Goal: Task Accomplishment & Management: Complete application form

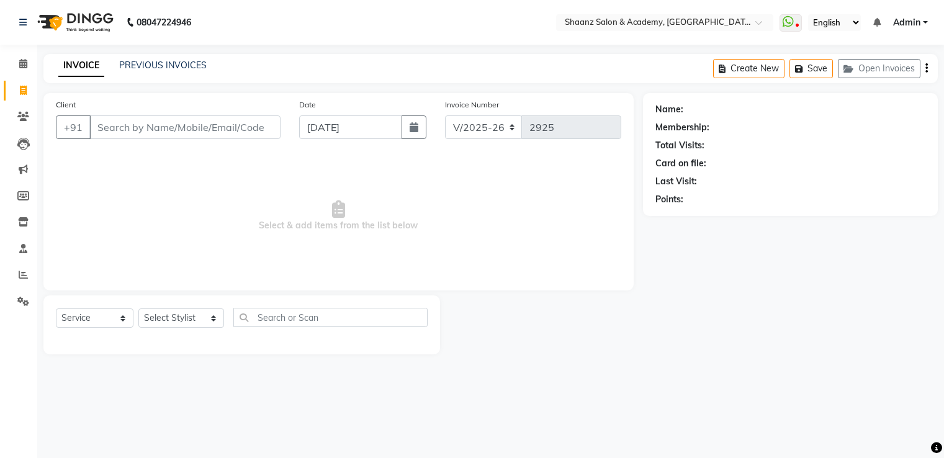
select select "6360"
select select "service"
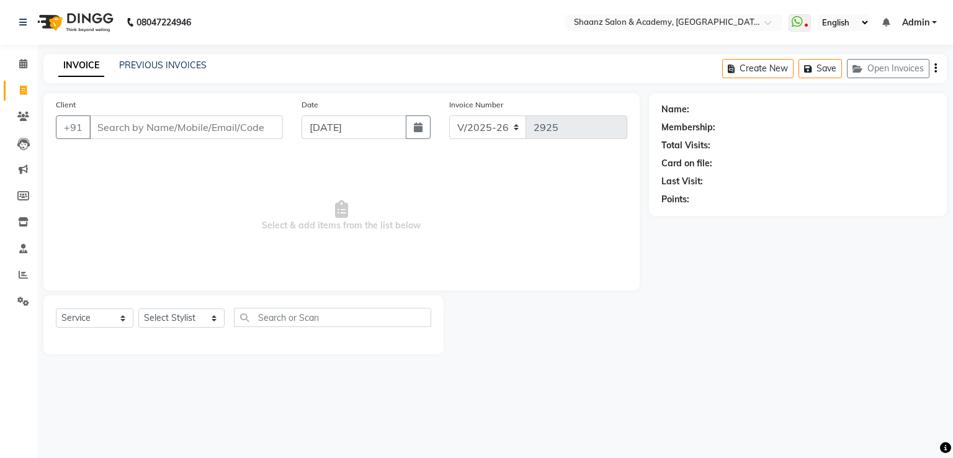
click at [132, 130] on input "Client" at bounding box center [186, 127] width 194 height 24
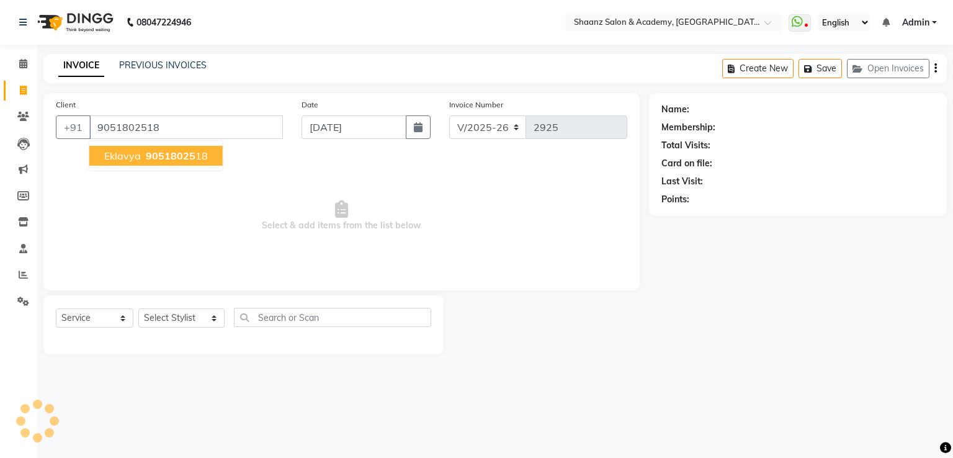
type input "9051802518"
select select "1: Object"
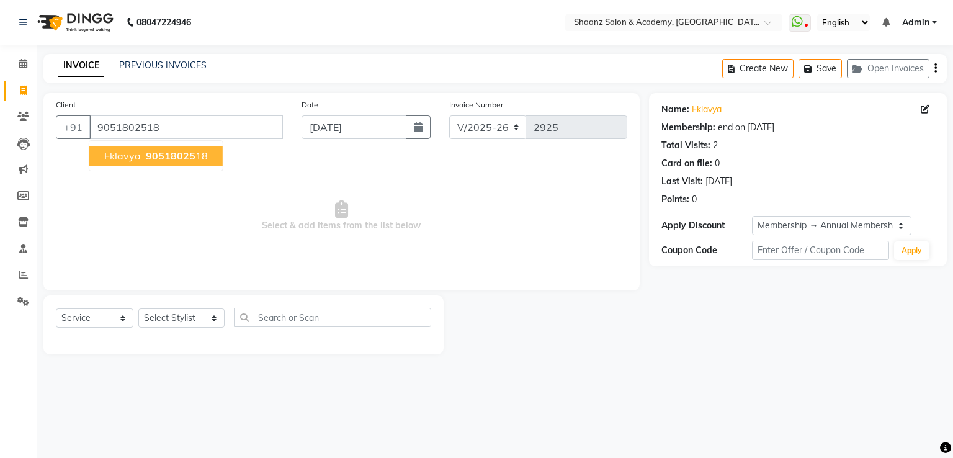
click at [151, 153] on span "90518025" at bounding box center [171, 156] width 50 height 12
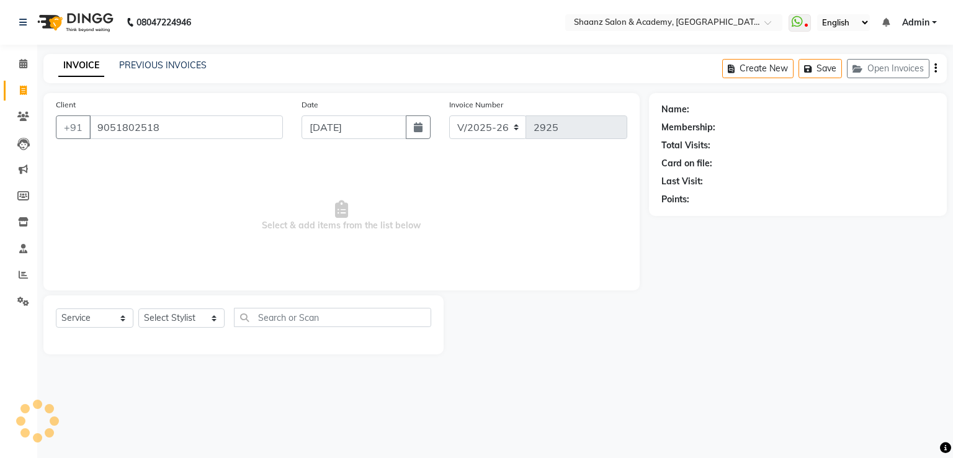
select select "1: Object"
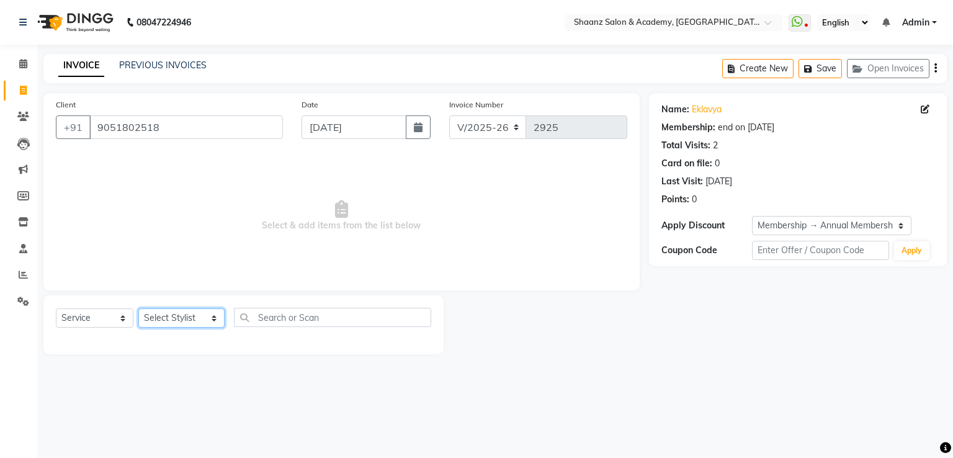
click at [199, 320] on select "Select Stylist Ameer AHMAD ankita mascarenhas ASHISH THAPA dc MUSKAN nisha vish…" at bounding box center [181, 317] width 86 height 19
select select "88016"
click at [138, 309] on select "Select Stylist Ameer AHMAD ankita mascarenhas ASHISH THAPA dc MUSKAN nisha vish…" at bounding box center [181, 317] width 86 height 19
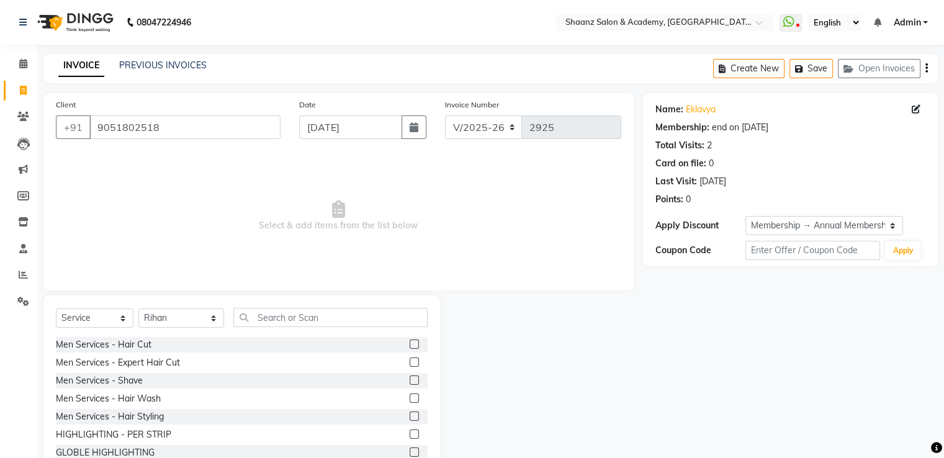
click at [410, 379] on label at bounding box center [414, 379] width 9 height 9
click at [410, 379] on input "checkbox" at bounding box center [414, 381] width 8 height 8
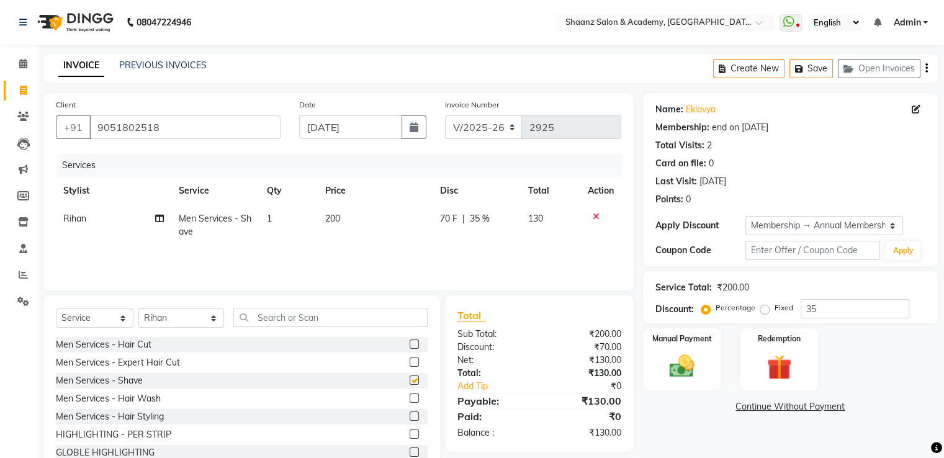
checkbox input "false"
click at [410, 420] on label at bounding box center [414, 415] width 9 height 9
click at [410, 420] on input "checkbox" at bounding box center [414, 417] width 8 height 8
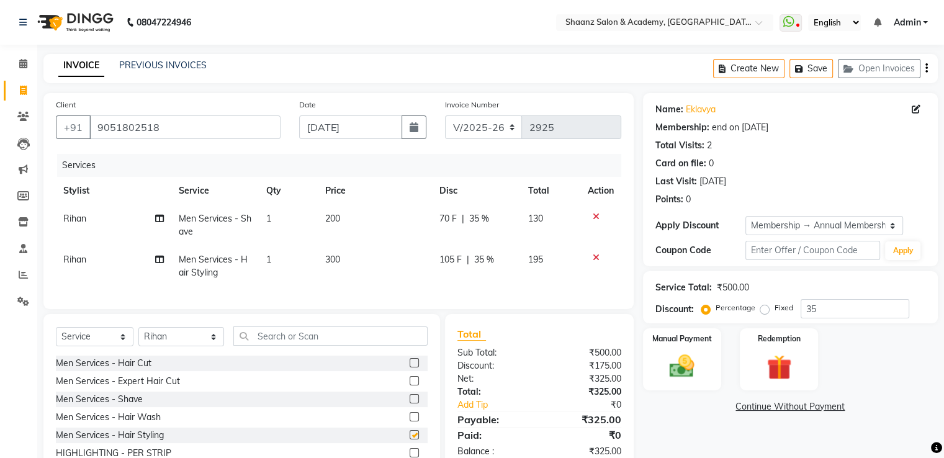
checkbox input "false"
click at [206, 346] on select "Select Stylist Ameer AHMAD ankita mascarenhas ASHISH THAPA dc MUSKAN nisha vish…" at bounding box center [181, 336] width 86 height 19
select select "90835"
click at [138, 338] on select "Select Stylist Ameer AHMAD ankita mascarenhas ASHISH THAPA dc MUSKAN nisha vish…" at bounding box center [181, 336] width 86 height 19
click at [334, 346] on input "text" at bounding box center [330, 335] width 194 height 19
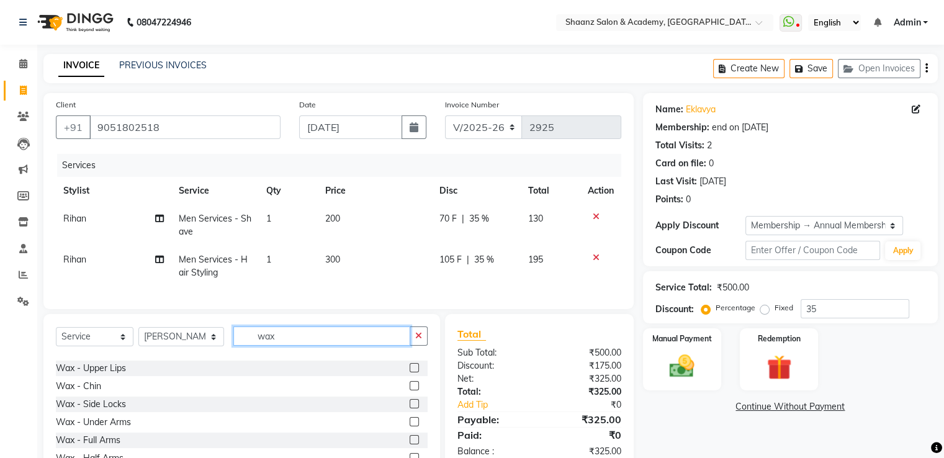
scroll to position [165, 0]
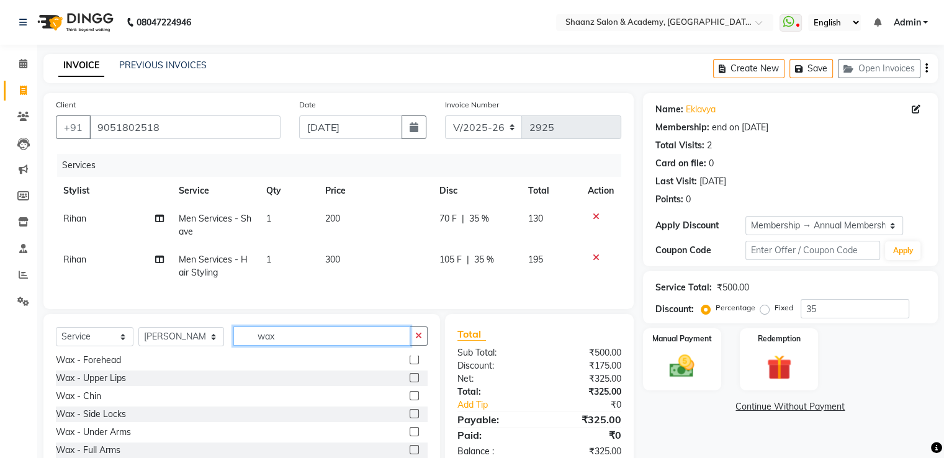
type input "wax"
click at [410, 382] on label at bounding box center [414, 377] width 9 height 9
click at [410, 382] on input "checkbox" at bounding box center [414, 378] width 8 height 8
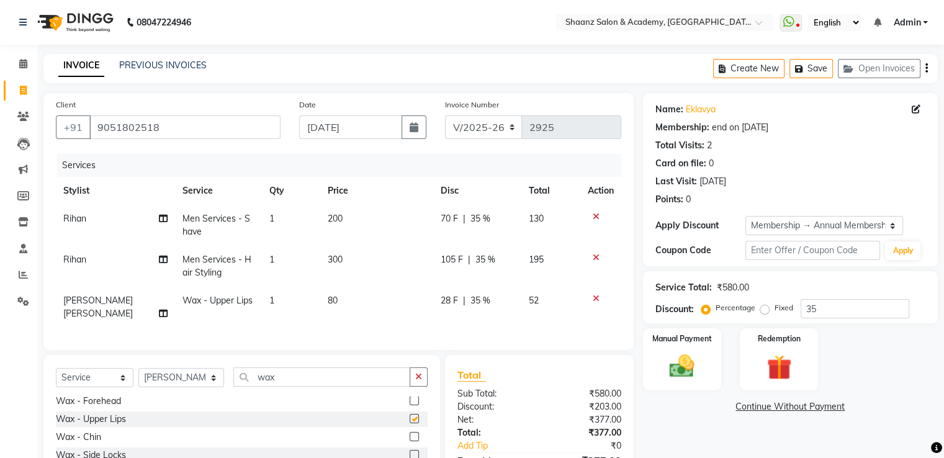
checkbox input "false"
click at [365, 300] on td "80" at bounding box center [376, 307] width 113 height 41
select select "90835"
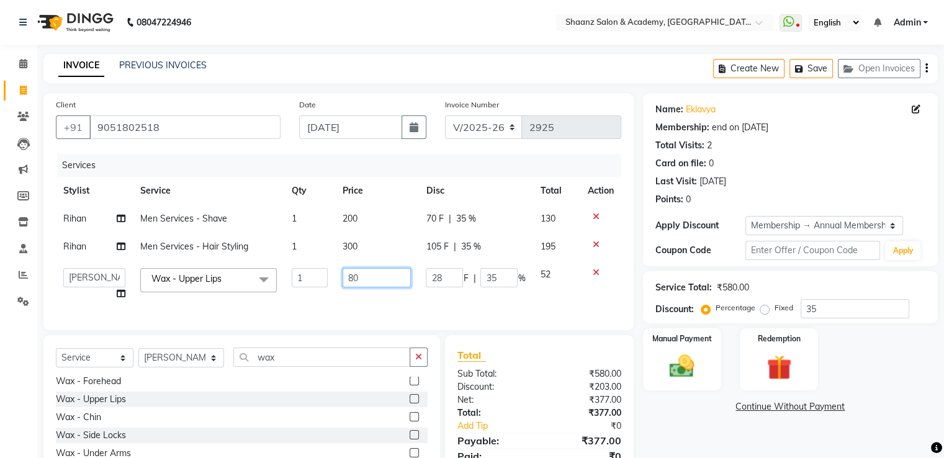
click at [379, 276] on input "80" at bounding box center [377, 277] width 68 height 19
type input "8"
type input "100"
click at [388, 290] on td "100" at bounding box center [376, 284] width 83 height 47
select select "90835"
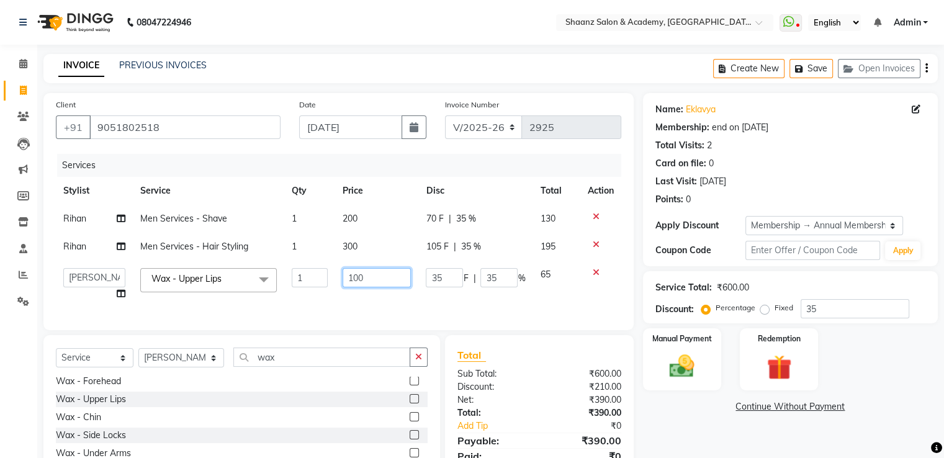
click at [378, 274] on input "100" at bounding box center [377, 277] width 68 height 19
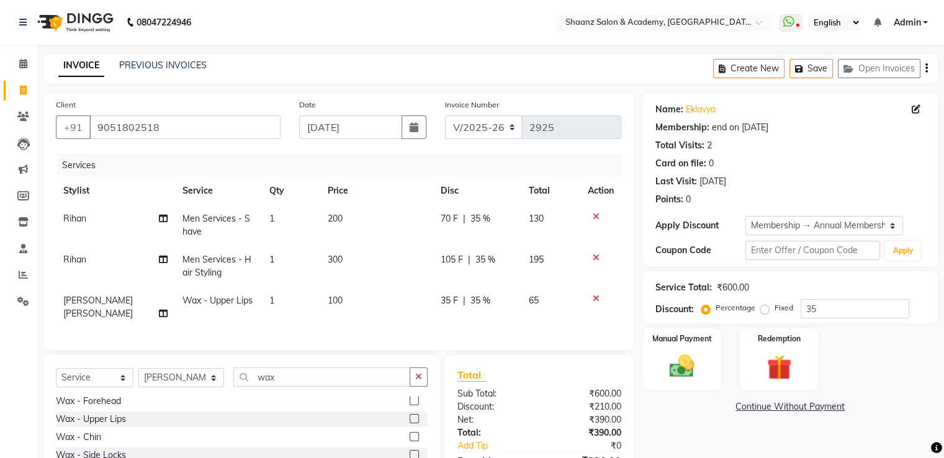
click at [484, 297] on span "35 %" at bounding box center [480, 300] width 20 height 13
select select "90835"
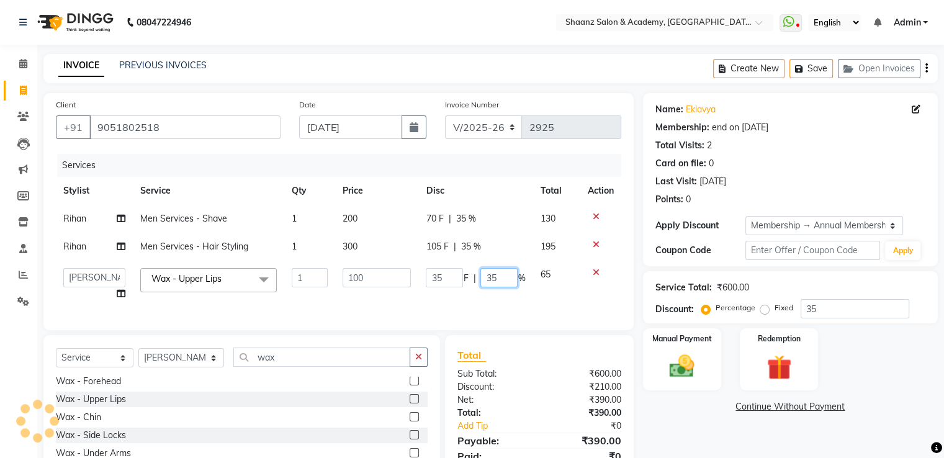
click at [506, 277] on input "35" at bounding box center [498, 277] width 37 height 19
type input "3"
click at [505, 300] on td "35 F | %" at bounding box center [475, 284] width 114 height 47
select select "90835"
click at [418, 361] on icon "button" at bounding box center [418, 357] width 7 height 9
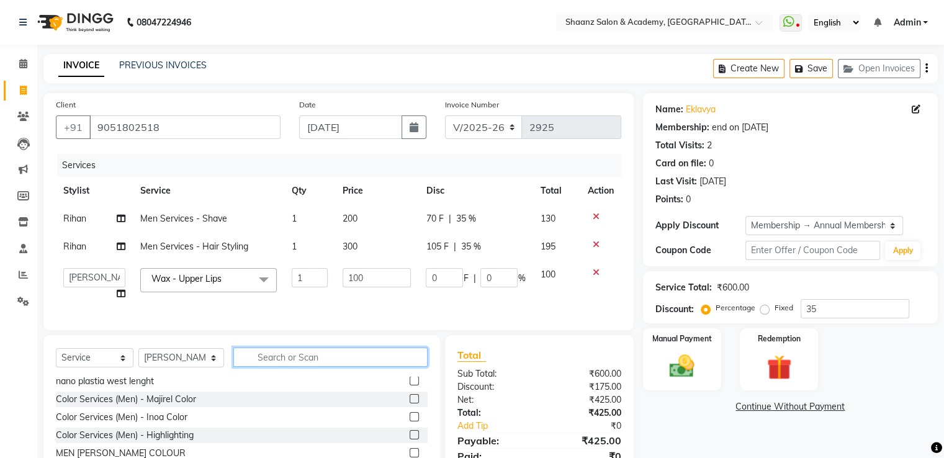
click at [383, 367] on input "text" at bounding box center [330, 357] width 194 height 19
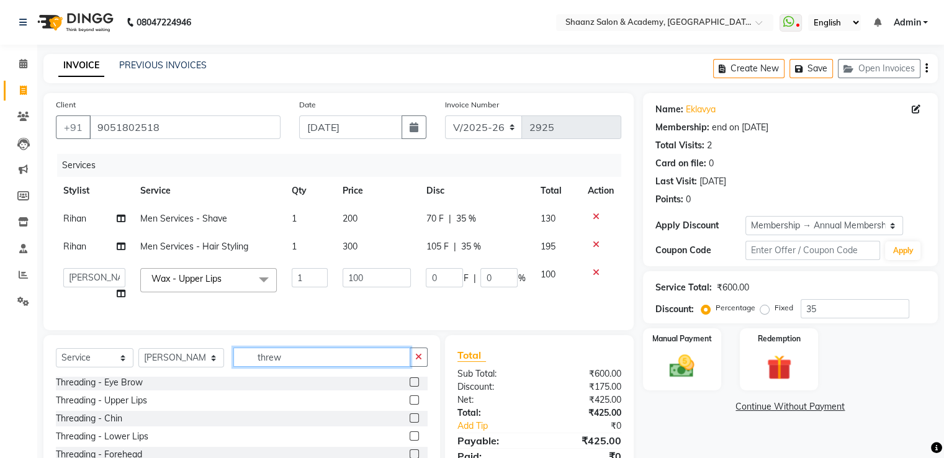
scroll to position [0, 0]
type input "thre"
click at [410, 389] on label at bounding box center [414, 383] width 9 height 9
click at [410, 389] on input "checkbox" at bounding box center [414, 384] width 8 height 8
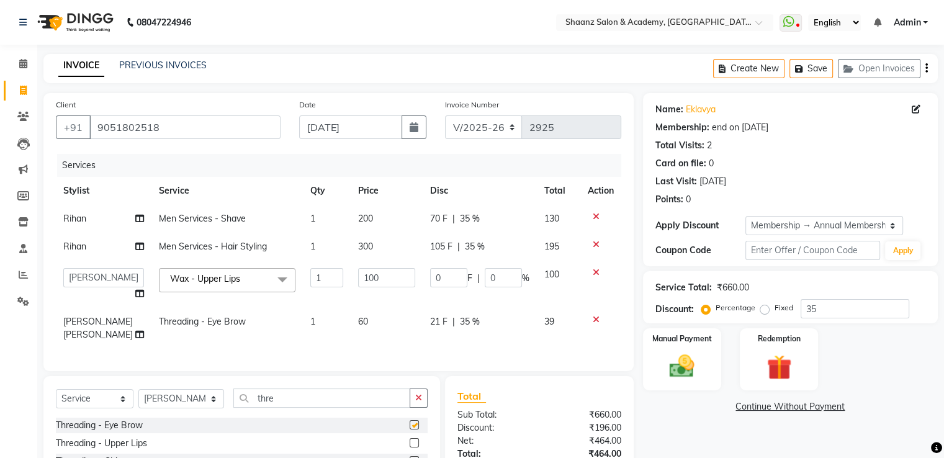
checkbox input "false"
click at [462, 330] on td "21 F | 35 %" at bounding box center [480, 328] width 114 height 41
select select "90835"
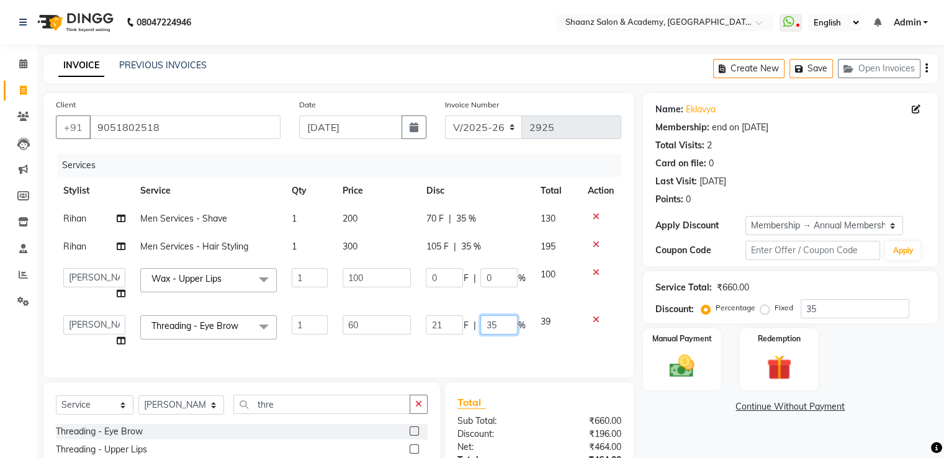
click at [501, 322] on input "35" at bounding box center [498, 324] width 37 height 19
type input "3"
click at [497, 356] on div "Services Stylist Service Qty Price Disc Total Action Rihan Men Services - Shave…" at bounding box center [338, 259] width 565 height 211
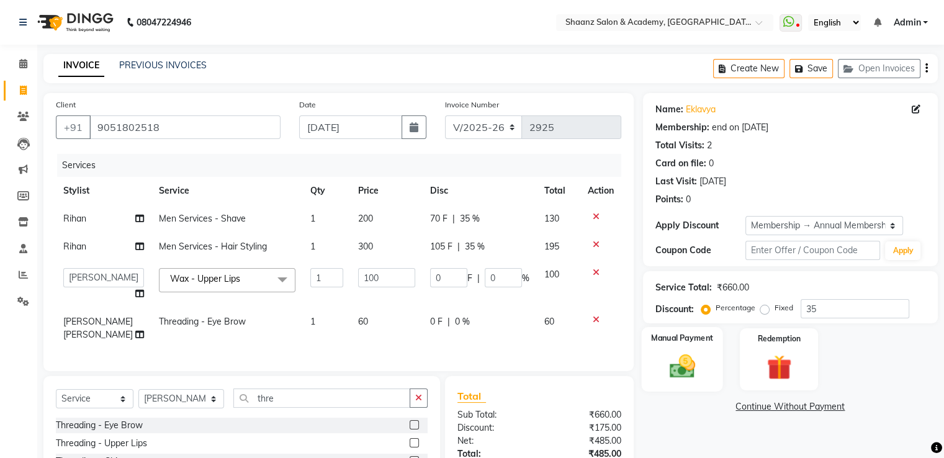
click at [677, 339] on label "Manual Payment" at bounding box center [682, 338] width 62 height 12
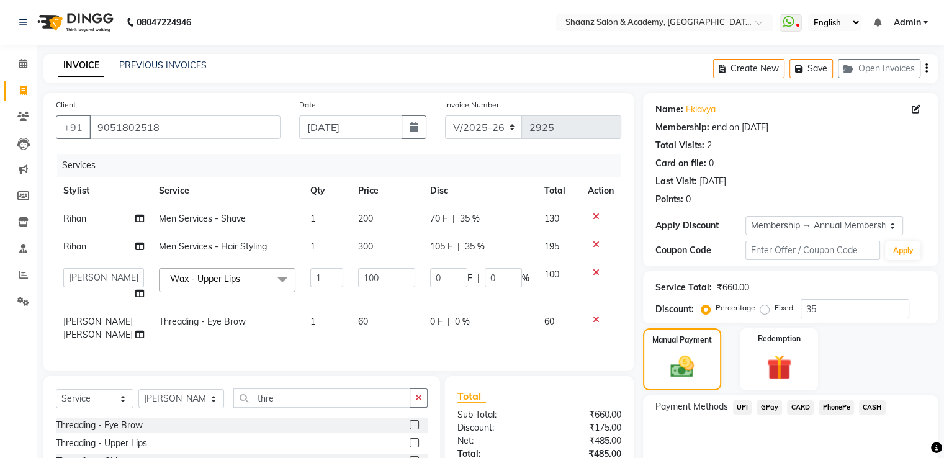
click at [774, 405] on span "GPay" at bounding box center [769, 407] width 25 height 14
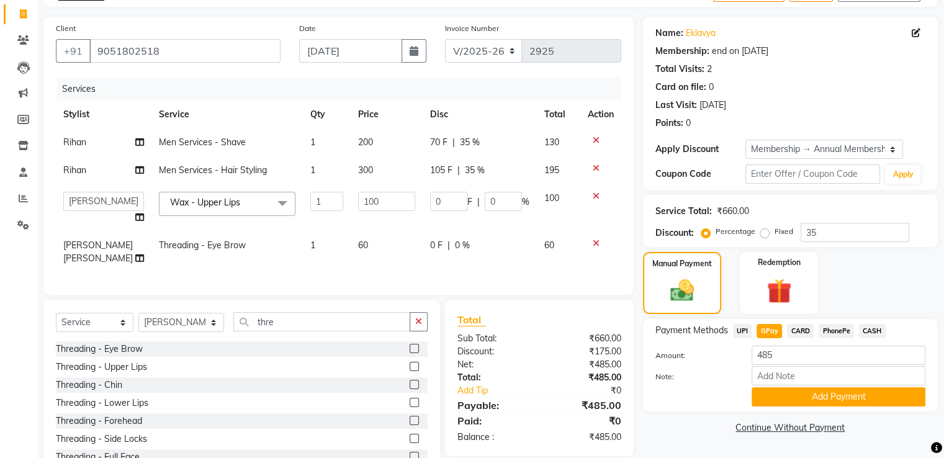
scroll to position [130, 0]
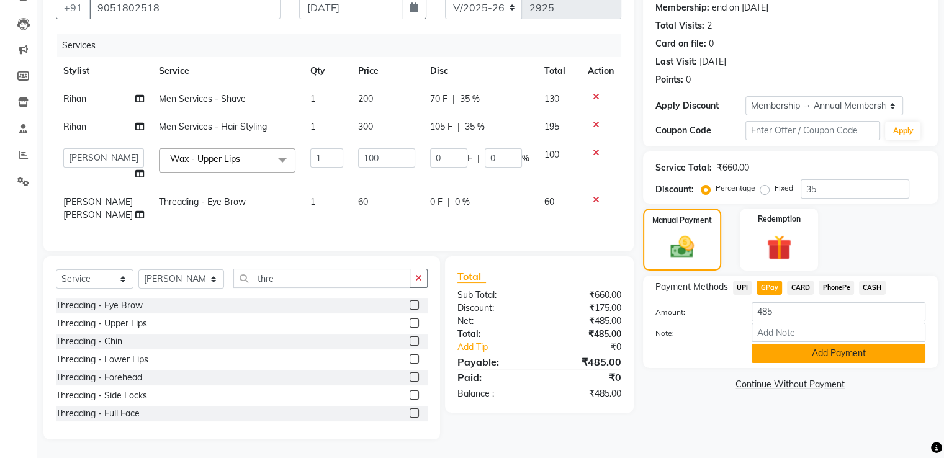
click at [791, 348] on button "Add Payment" at bounding box center [839, 353] width 174 height 19
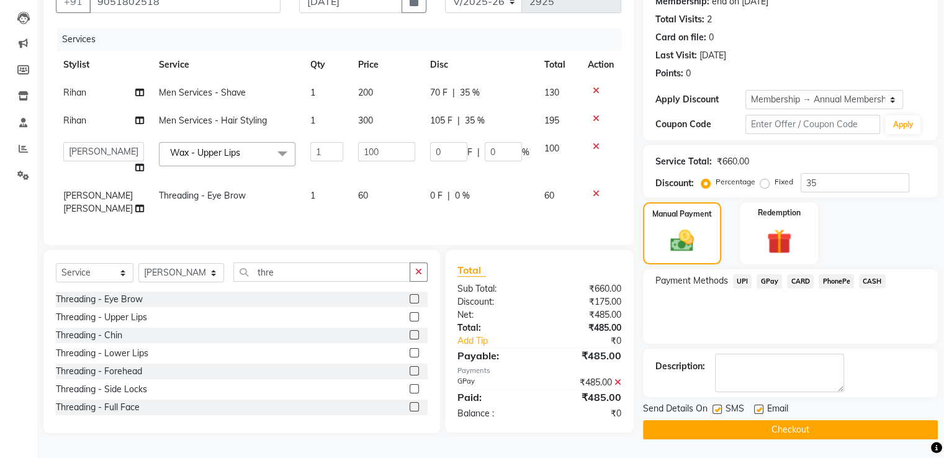
click at [716, 405] on label at bounding box center [717, 409] width 9 height 9
click at [716, 406] on input "checkbox" at bounding box center [717, 410] width 8 height 8
checkbox input "false"
click at [716, 420] on button "Checkout" at bounding box center [790, 429] width 295 height 19
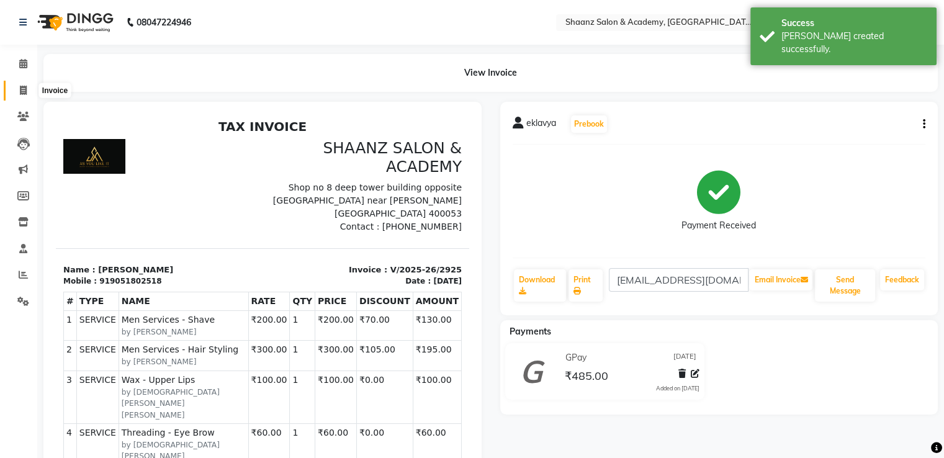
click at [22, 88] on icon at bounding box center [23, 90] width 7 height 9
select select "service"
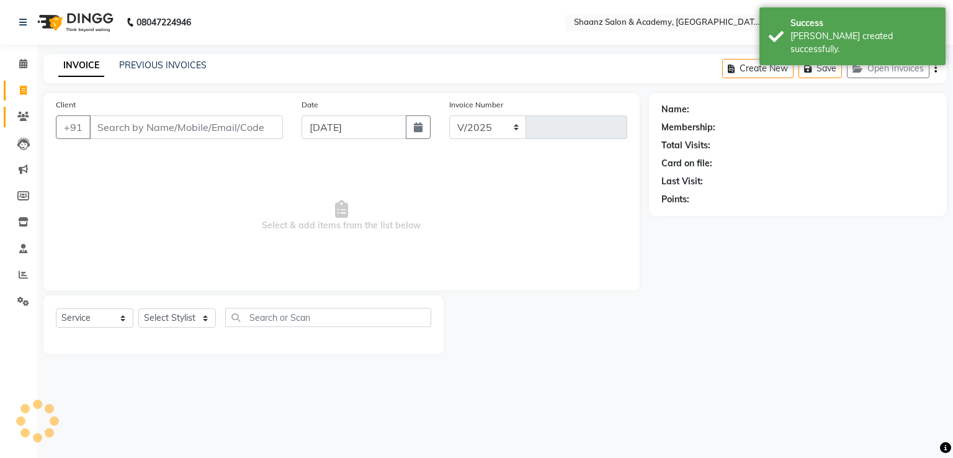
select select "6360"
type input "2926"
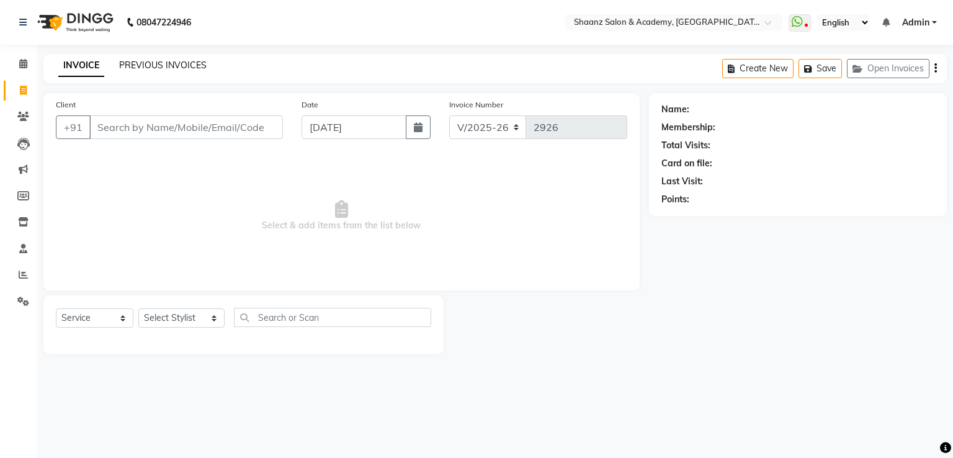
click at [150, 70] on link "PREVIOUS INVOICES" at bounding box center [163, 65] width 88 height 11
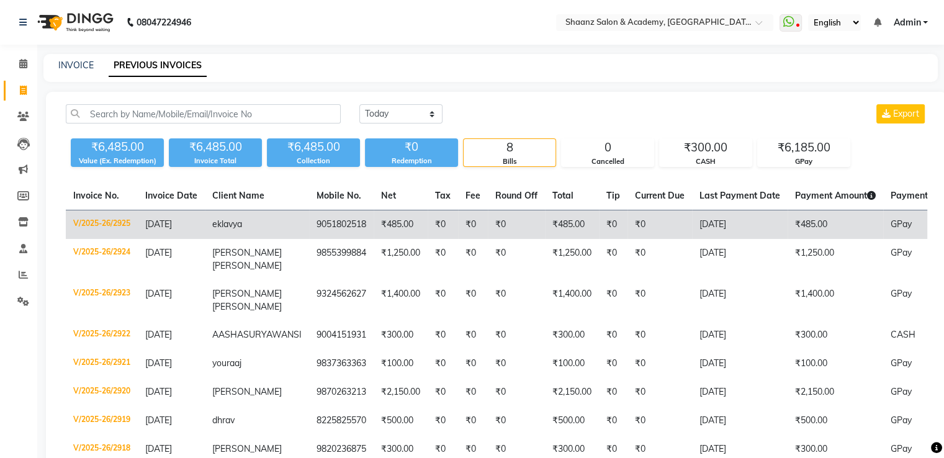
click at [374, 227] on td "₹485.00" at bounding box center [401, 224] width 54 height 29
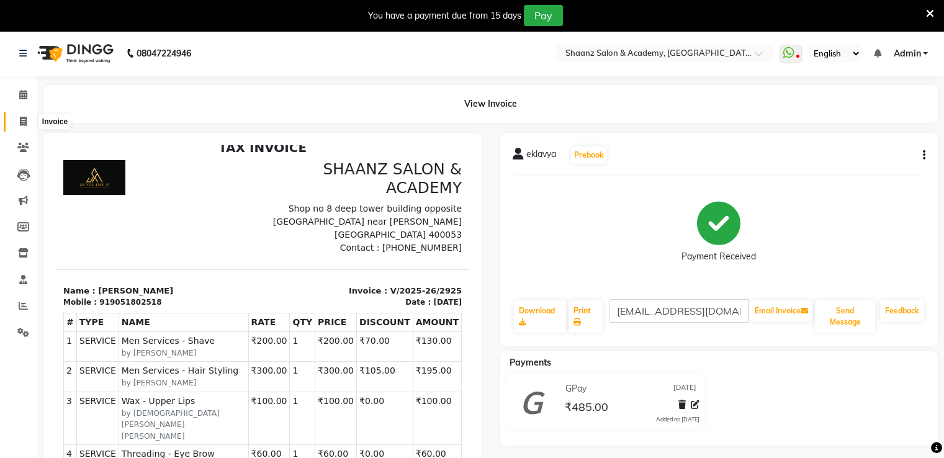
click at [22, 120] on icon at bounding box center [23, 121] width 7 height 9
select select "service"
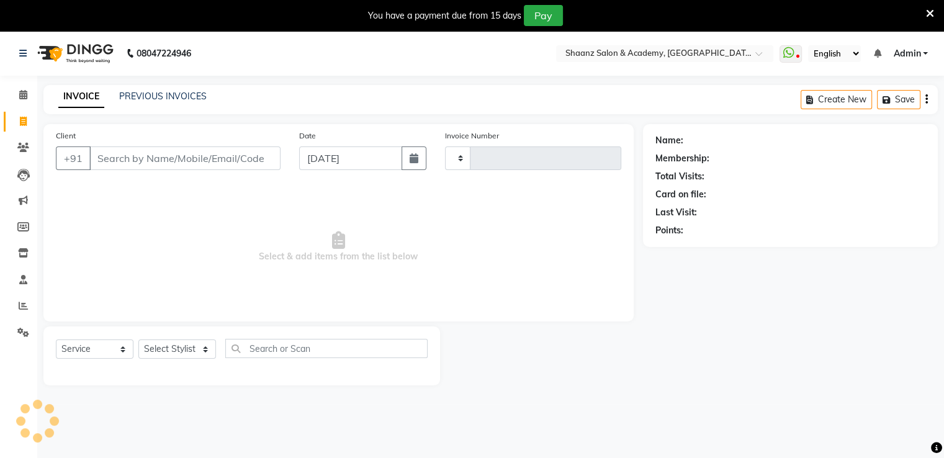
scroll to position [31, 0]
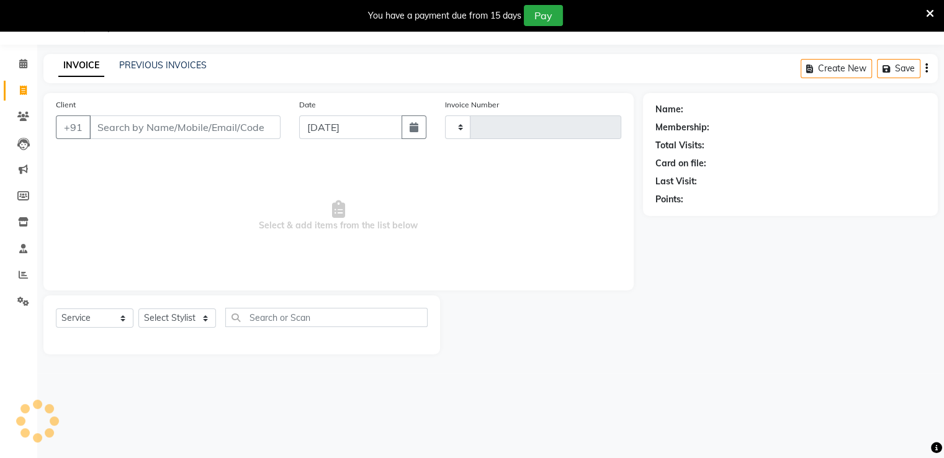
type input "2926"
select select "6360"
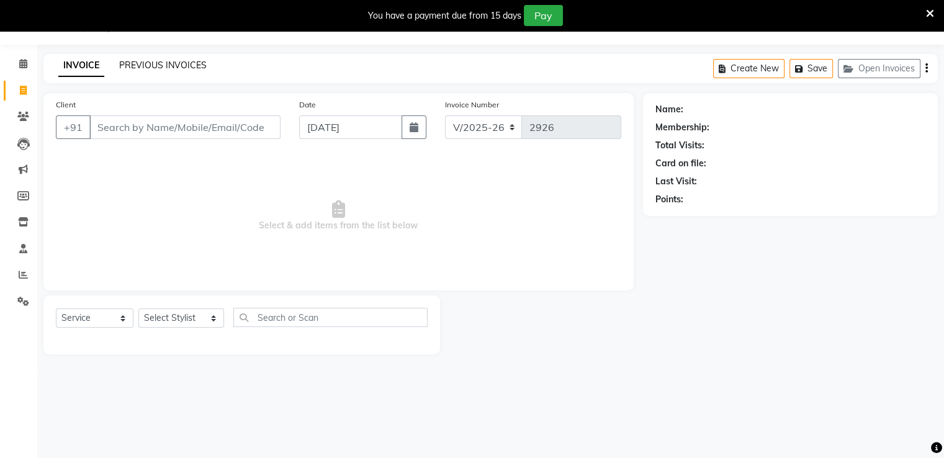
click at [119, 61] on link "PREVIOUS INVOICES" at bounding box center [163, 65] width 88 height 11
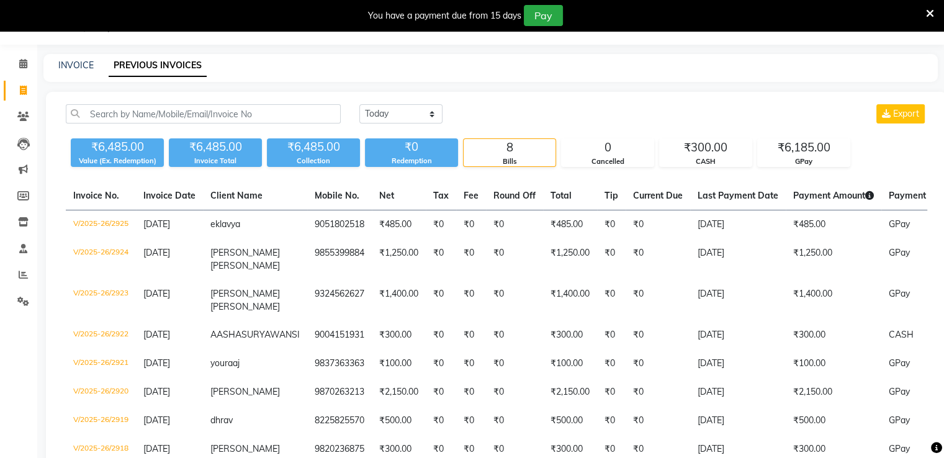
click at [133, 124] on div "Today Yesterday Custom Range Export" at bounding box center [496, 118] width 880 height 29
click at [20, 86] on icon at bounding box center [23, 90] width 7 height 9
select select "6360"
select select "service"
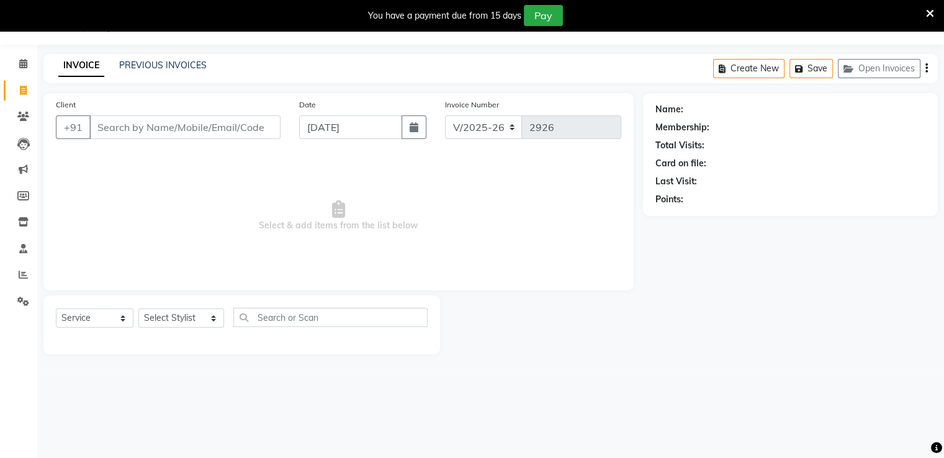
click at [146, 132] on input "Client" at bounding box center [184, 127] width 191 height 24
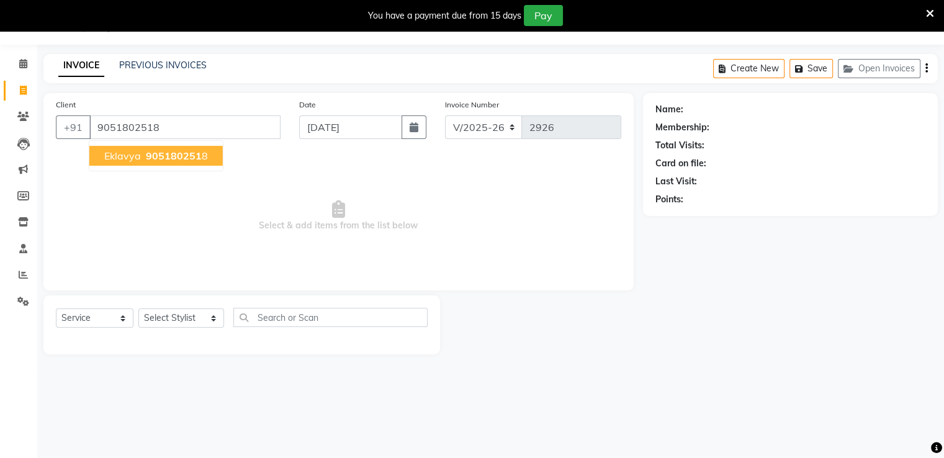
type input "9051802518"
select select "1: Object"
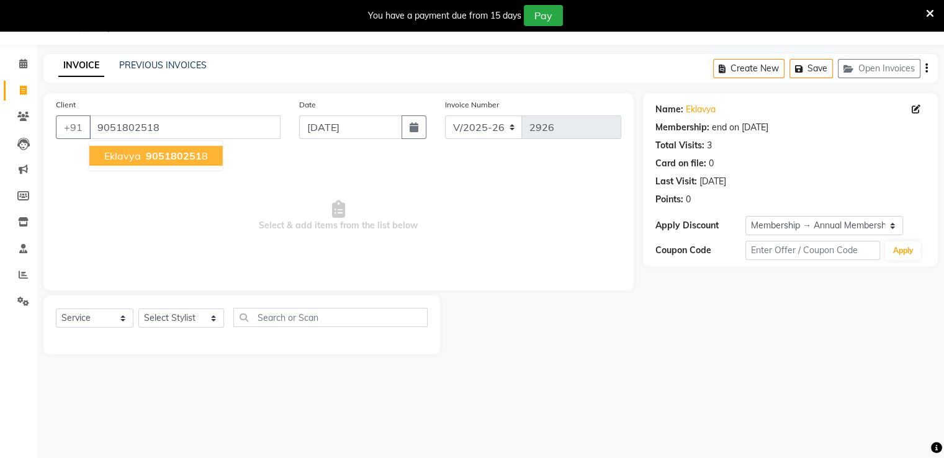
click at [152, 153] on span "905180251" at bounding box center [174, 156] width 56 height 12
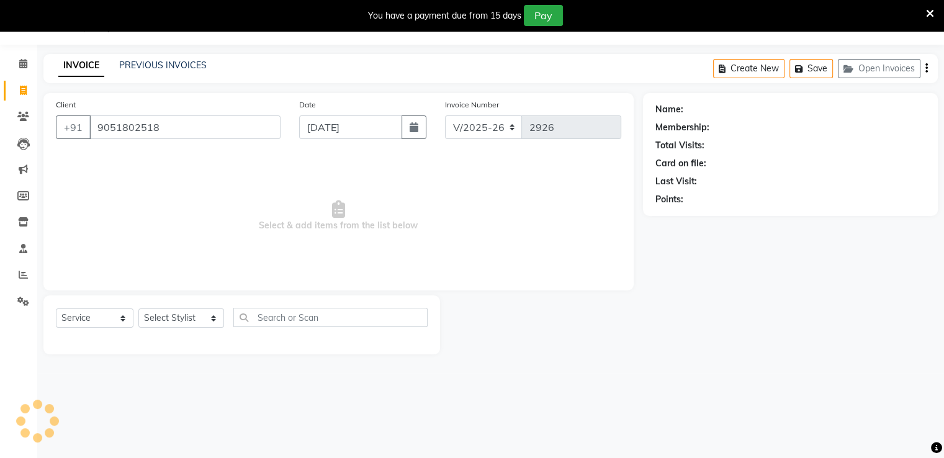
select select "1: Object"
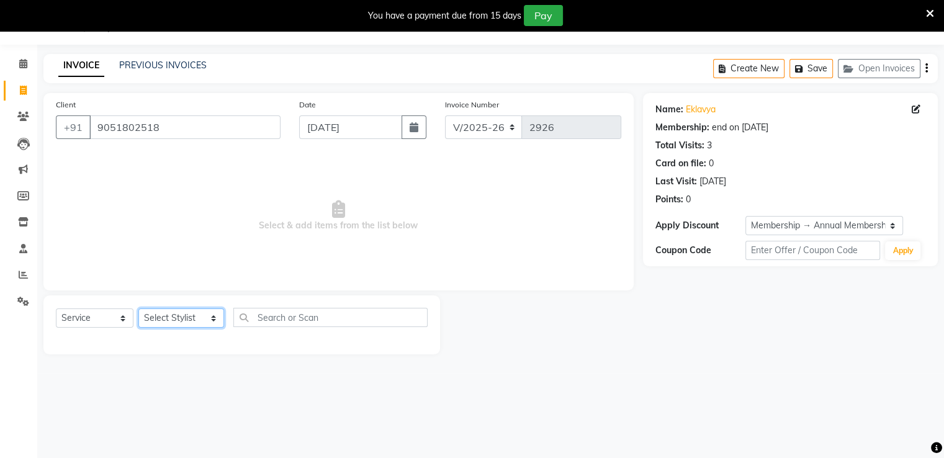
click at [195, 313] on select "Select Stylist Ameer AHMAD ankita mascarenhas ASHISH THAPA dc MUSKAN nisha vish…" at bounding box center [181, 317] width 86 height 19
select select "88016"
click at [138, 309] on select "Select Stylist Ameer AHMAD ankita mascarenhas ASHISH THAPA dc MUSKAN nisha vish…" at bounding box center [181, 317] width 86 height 19
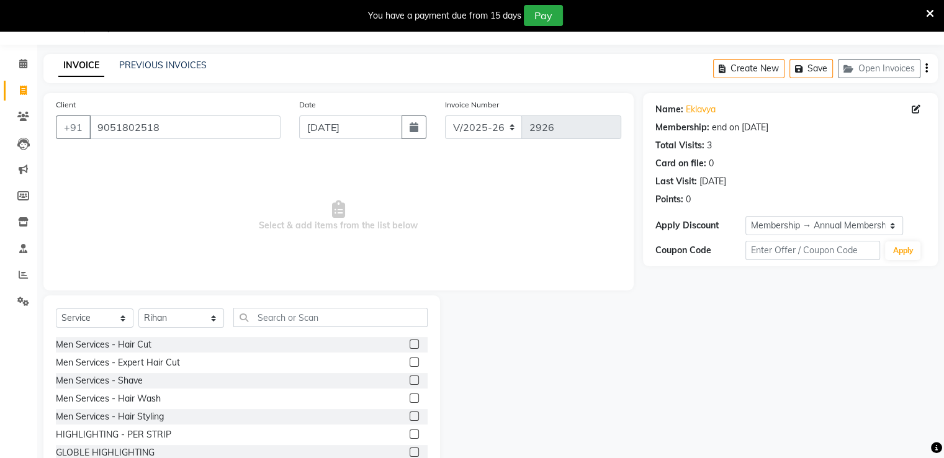
click at [399, 380] on div "Men Services - Shave" at bounding box center [242, 381] width 372 height 16
click at [410, 378] on label at bounding box center [414, 379] width 9 height 9
click at [410, 378] on input "checkbox" at bounding box center [414, 381] width 8 height 8
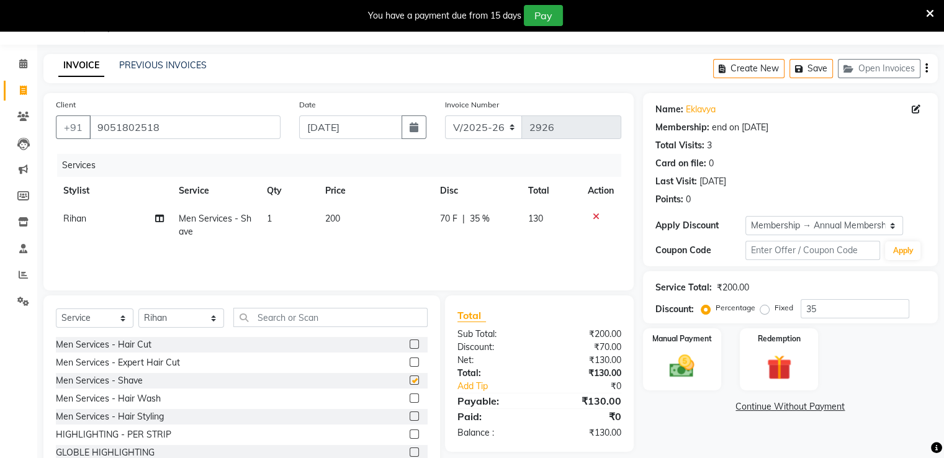
checkbox input "false"
click at [410, 346] on label at bounding box center [414, 343] width 9 height 9
click at [410, 346] on input "checkbox" at bounding box center [414, 345] width 8 height 8
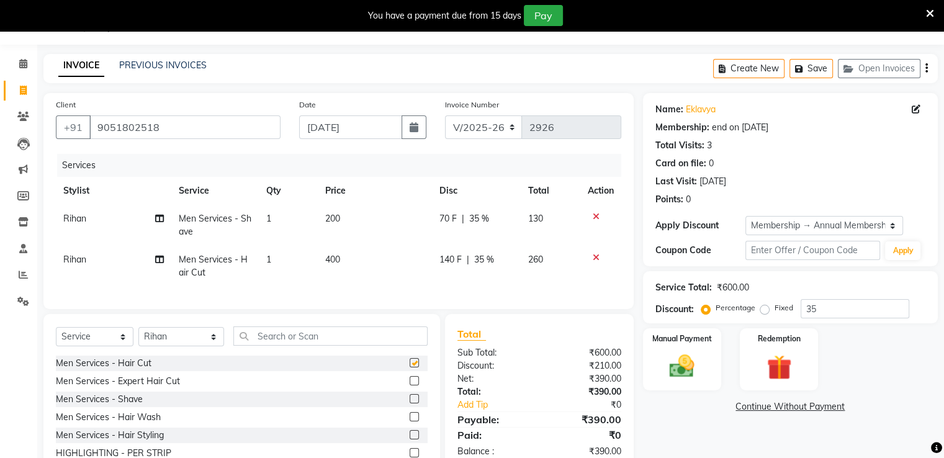
checkbox input "false"
click at [595, 217] on icon at bounding box center [596, 216] width 7 height 9
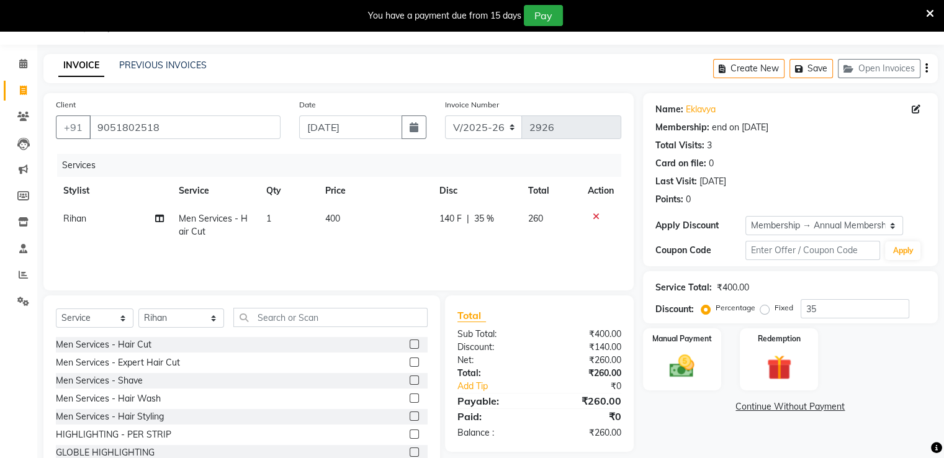
click at [596, 217] on icon at bounding box center [596, 216] width 7 height 9
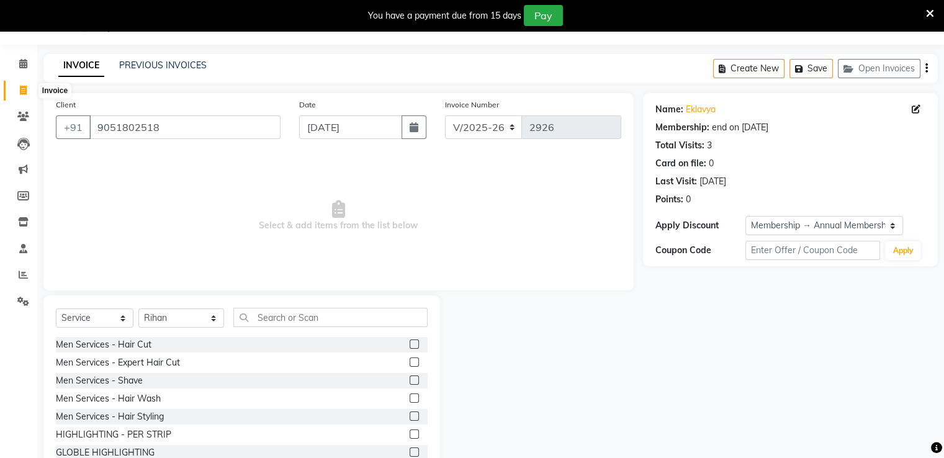
click at [15, 86] on span at bounding box center [23, 91] width 22 height 14
select select "6360"
select select "service"
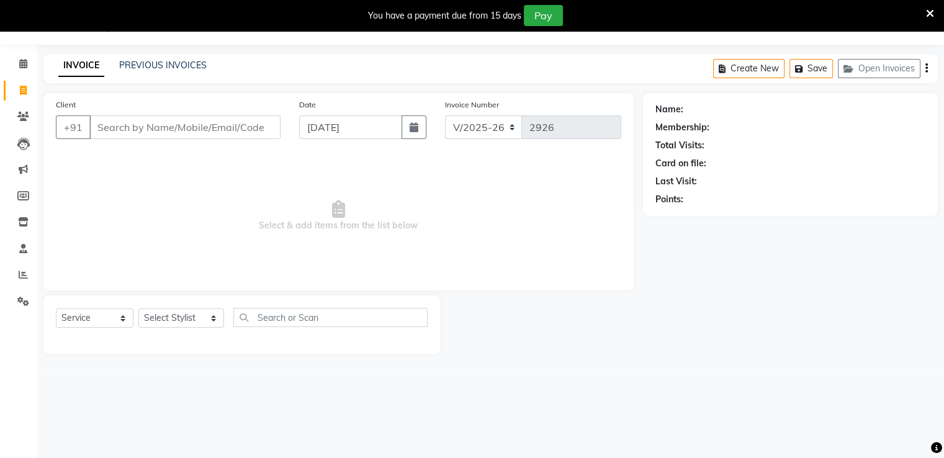
click at [20, 74] on li "Calendar" at bounding box center [18, 64] width 37 height 27
click at [24, 65] on icon at bounding box center [23, 63] width 8 height 9
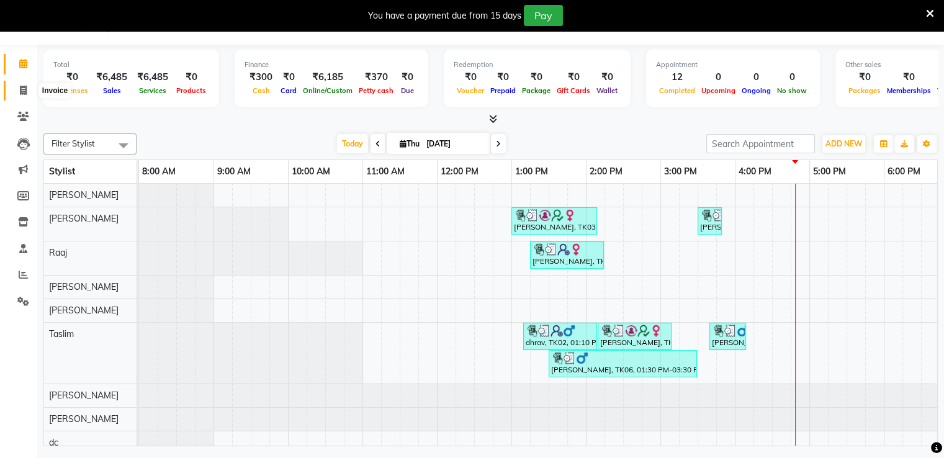
click at [20, 89] on icon at bounding box center [23, 90] width 7 height 9
select select "6360"
select select "service"
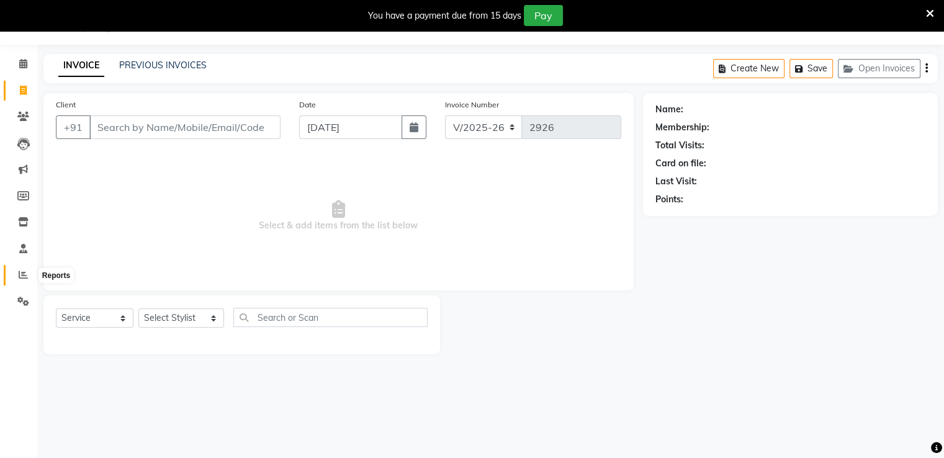
click at [17, 274] on span at bounding box center [23, 275] width 22 height 14
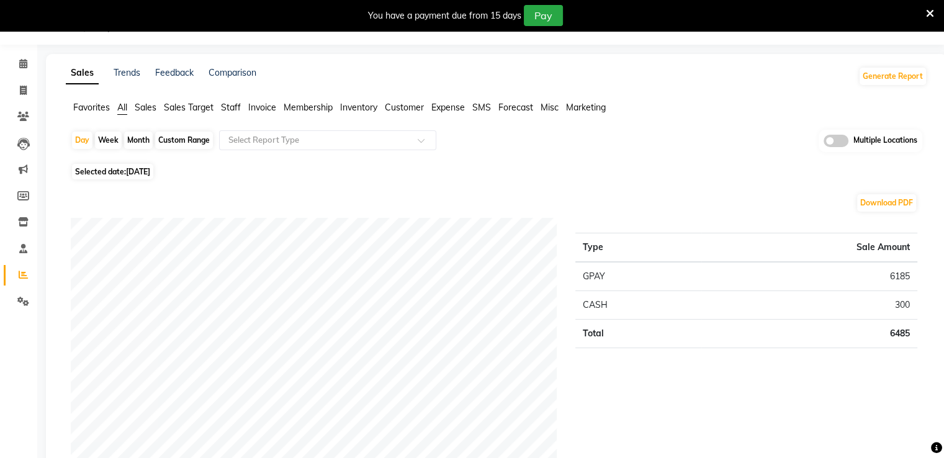
click at [139, 145] on div "Month" at bounding box center [138, 140] width 29 height 17
select select "9"
select select "2025"
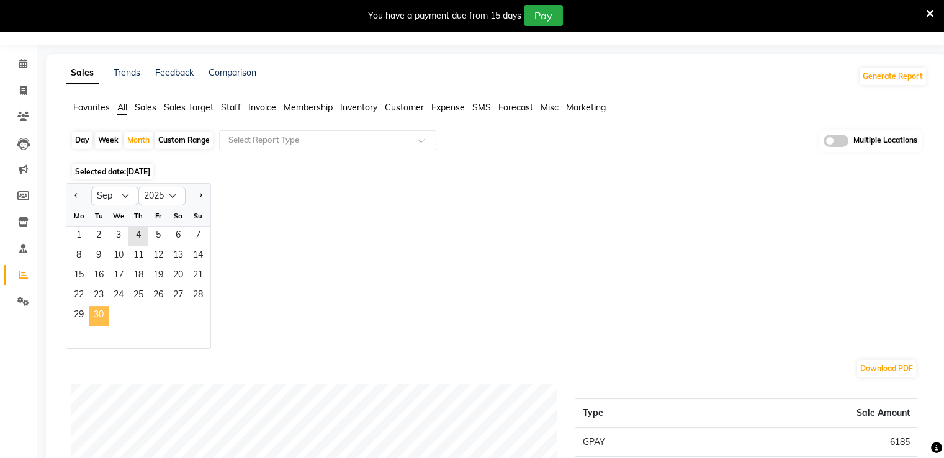
click at [102, 318] on span "30" at bounding box center [99, 316] width 20 height 20
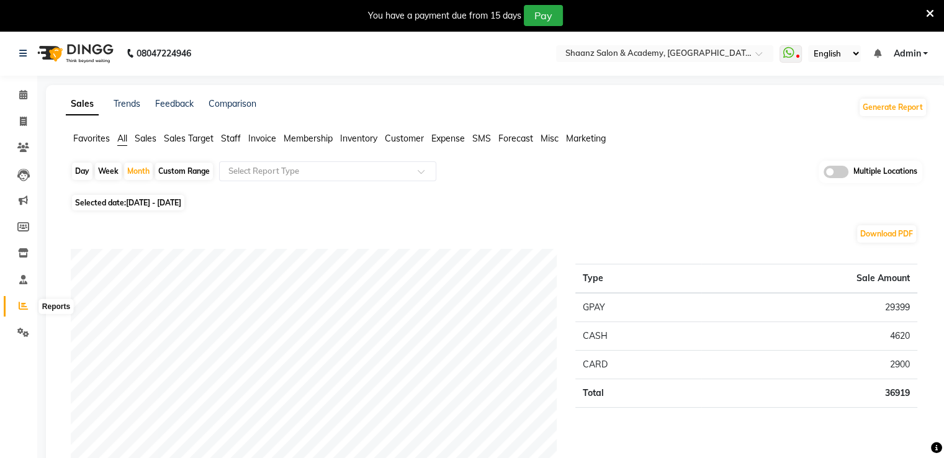
click at [19, 305] on icon at bounding box center [23, 305] width 9 height 9
click at [21, 122] on icon at bounding box center [23, 121] width 7 height 9
select select "service"
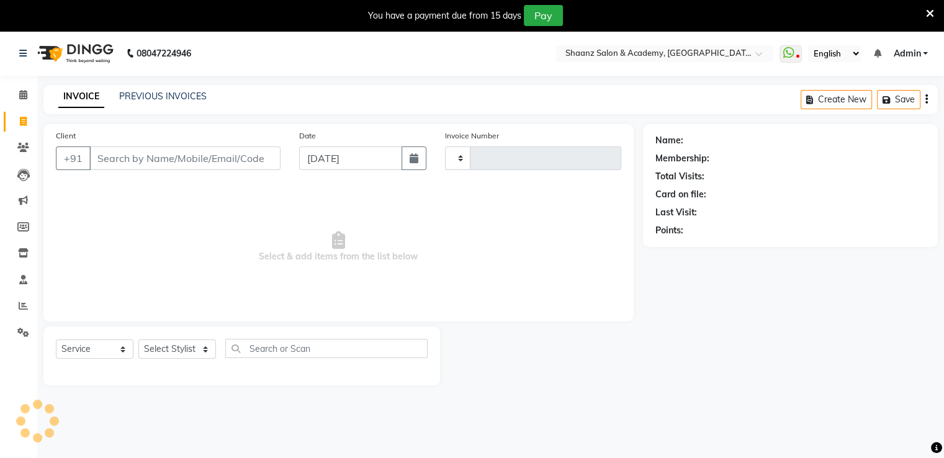
scroll to position [31, 0]
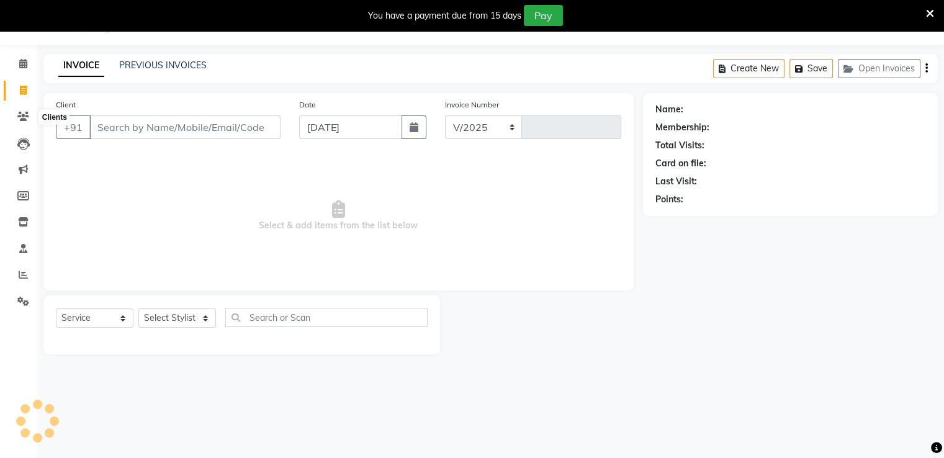
select select "6360"
type input "2926"
click at [24, 272] on icon at bounding box center [23, 274] width 9 height 9
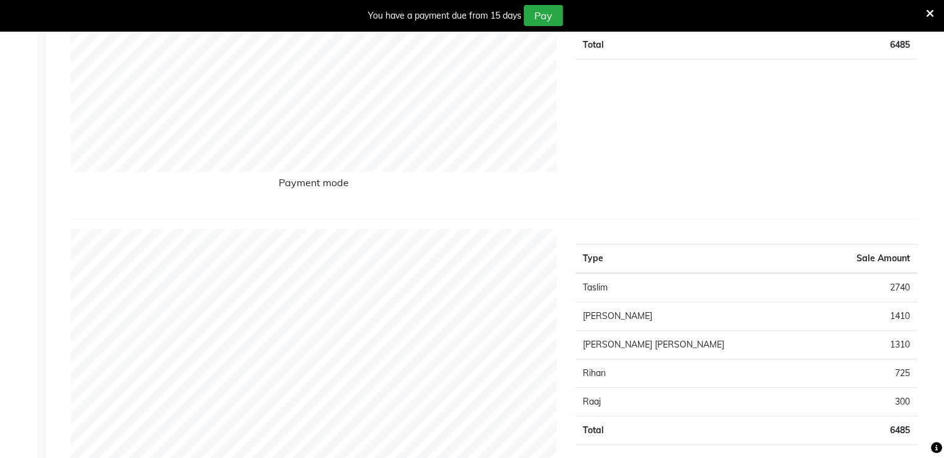
scroll to position [403, 0]
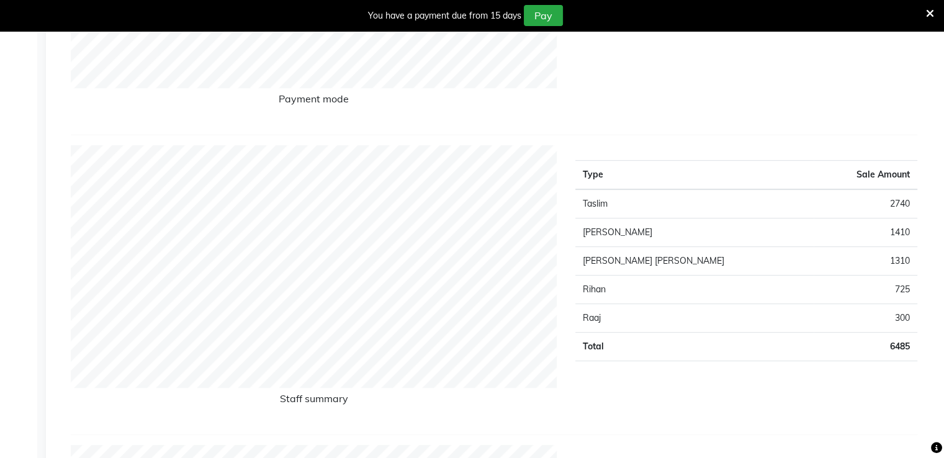
drag, startPoint x: 868, startPoint y: 300, endPoint x: 874, endPoint y: 290, distance: 11.7
click at [871, 295] on td "725" at bounding box center [866, 289] width 104 height 29
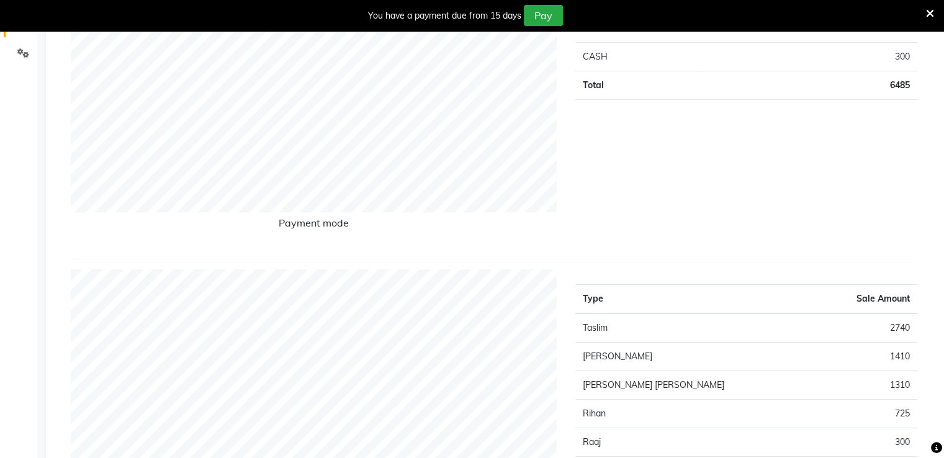
scroll to position [0, 0]
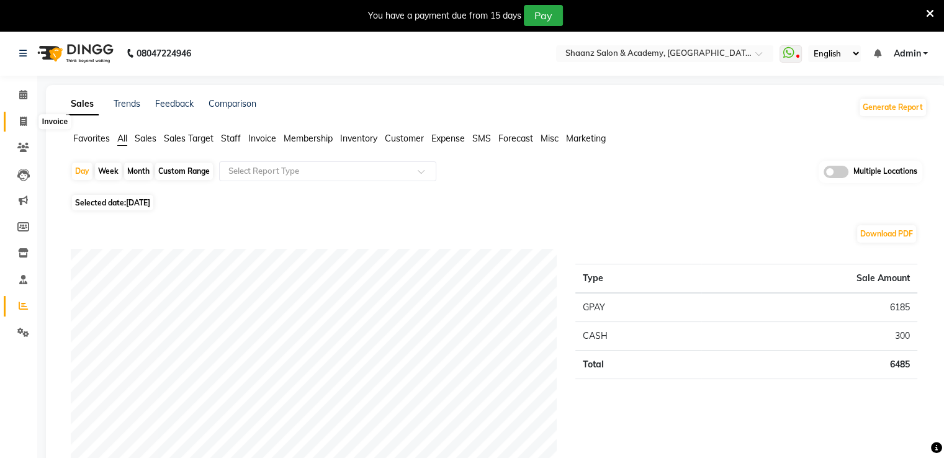
click at [24, 117] on icon at bounding box center [23, 121] width 7 height 9
select select "service"
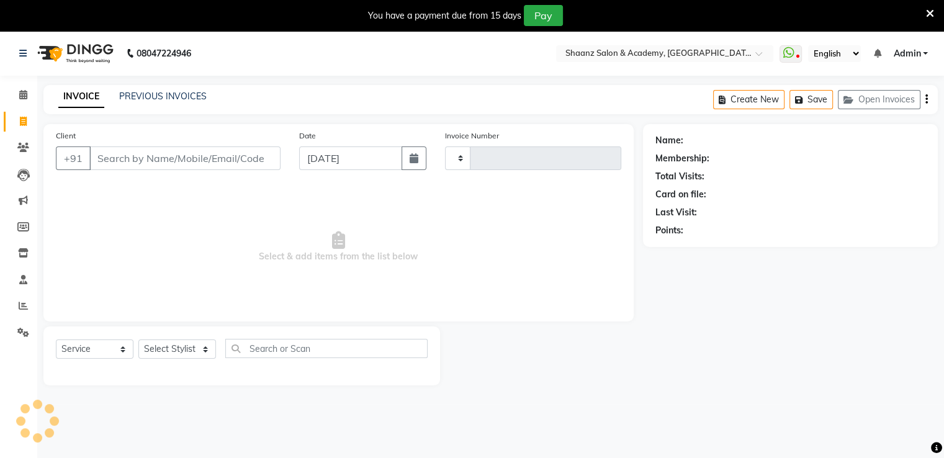
scroll to position [31, 0]
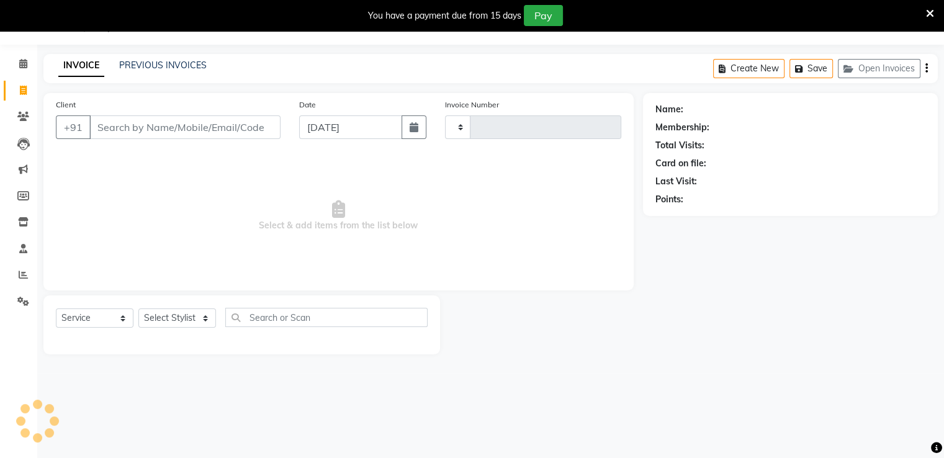
type input "2926"
select select "6360"
click at [161, 77] on div "INVOICE PREVIOUS INVOICES Create New Save Open Invoices" at bounding box center [490, 68] width 894 height 29
click at [171, 74] on div "INVOICE PREVIOUS INVOICES Create New Save Open Invoices" at bounding box center [490, 68] width 894 height 29
click at [156, 65] on link "PREVIOUS INVOICES" at bounding box center [163, 65] width 88 height 11
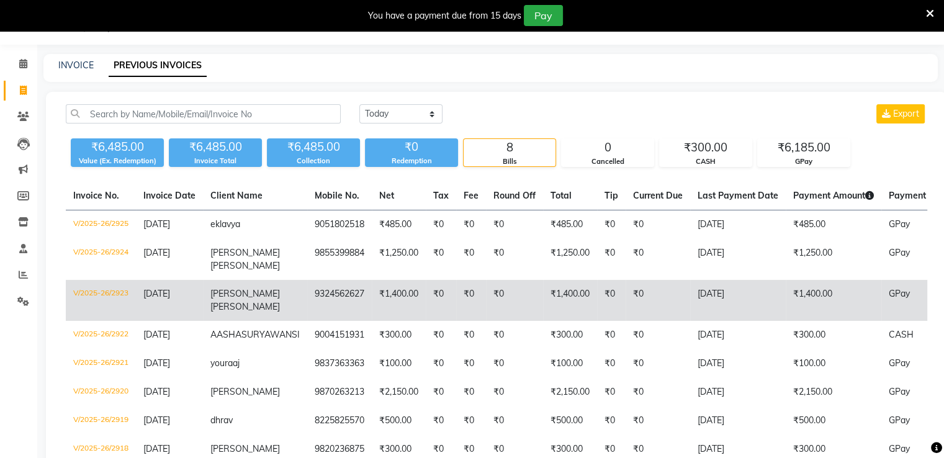
click at [377, 300] on td "₹1,400.00" at bounding box center [399, 300] width 54 height 41
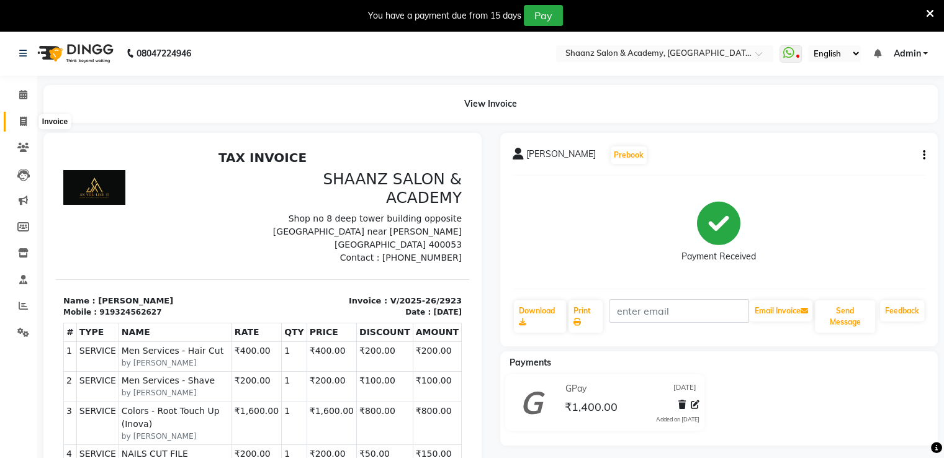
click at [20, 120] on icon at bounding box center [23, 121] width 7 height 9
select select "service"
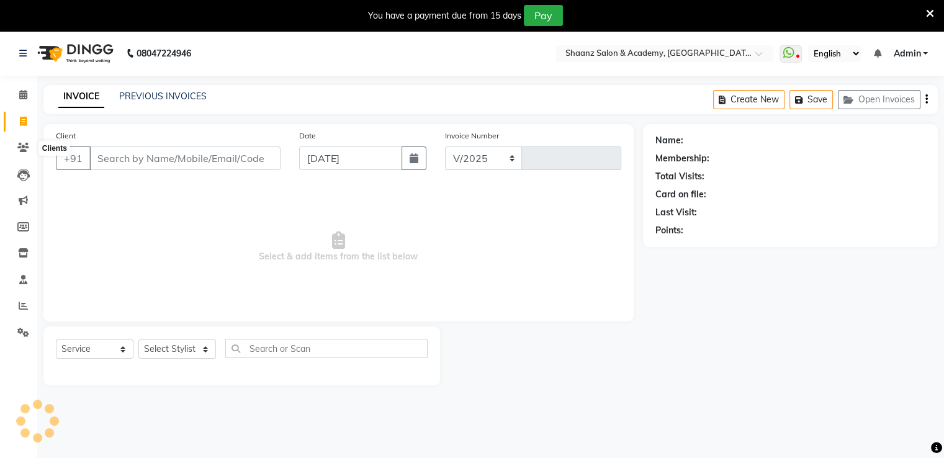
scroll to position [31, 0]
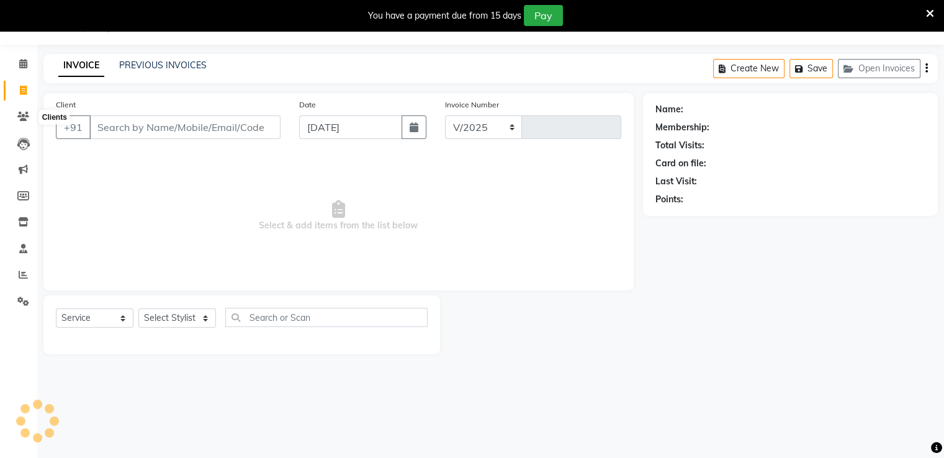
select select "6360"
type input "2926"
click at [97, 130] on input "Client" at bounding box center [184, 127] width 191 height 24
